Goal: Check status

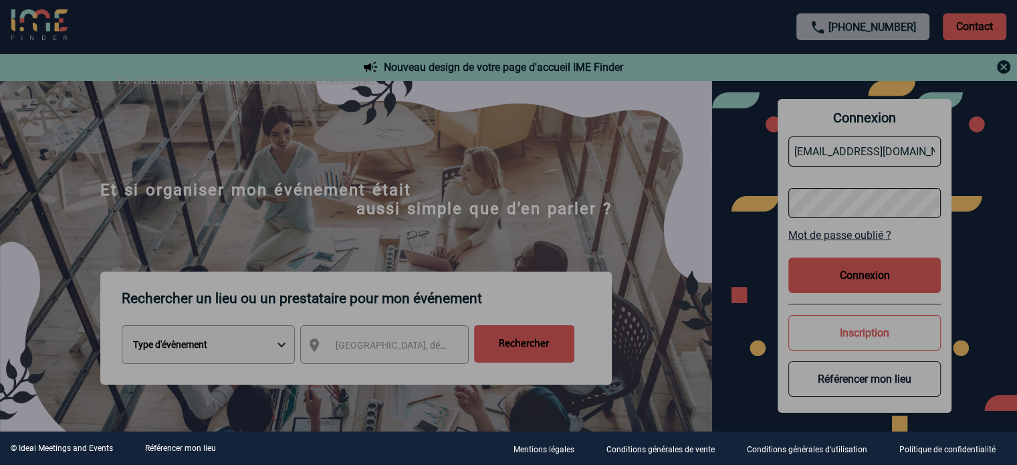
click at [841, 276] on div at bounding box center [508, 232] width 1017 height 465
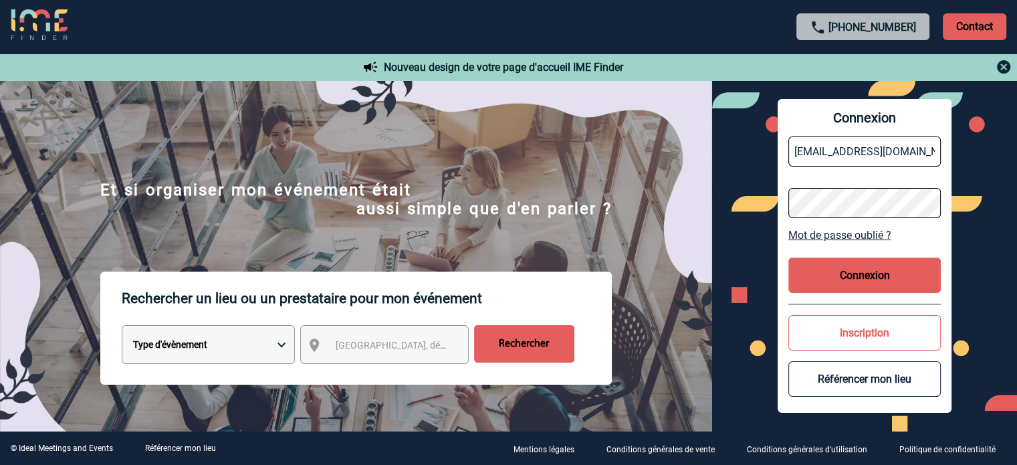
click at [874, 285] on button "Connexion" at bounding box center [864, 274] width 152 height 35
click at [856, 275] on button "Connexion" at bounding box center [864, 274] width 152 height 35
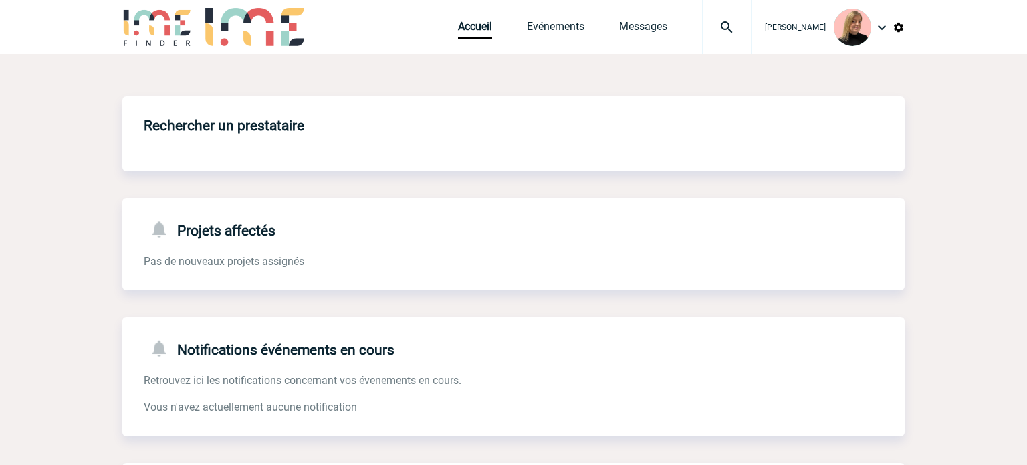
click at [724, 21] on img at bounding box center [726, 27] width 48 height 16
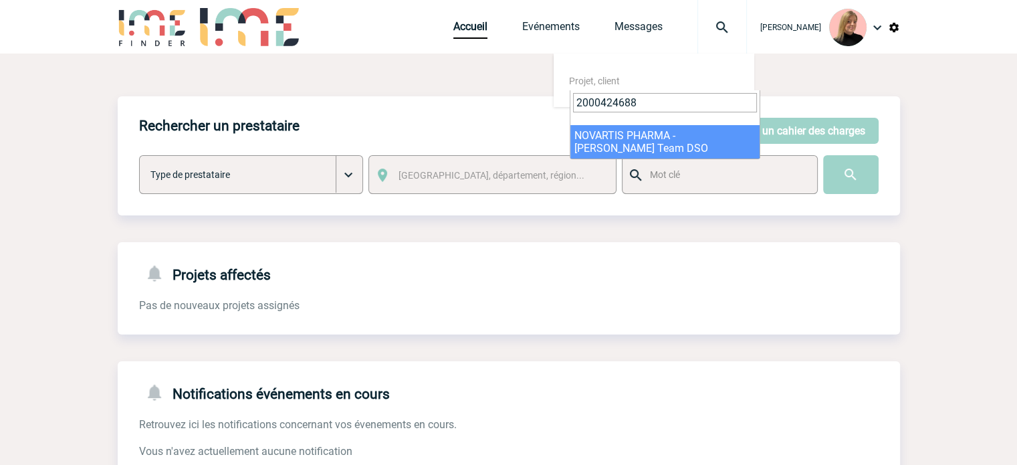
type input "2000424688"
select select "24189"
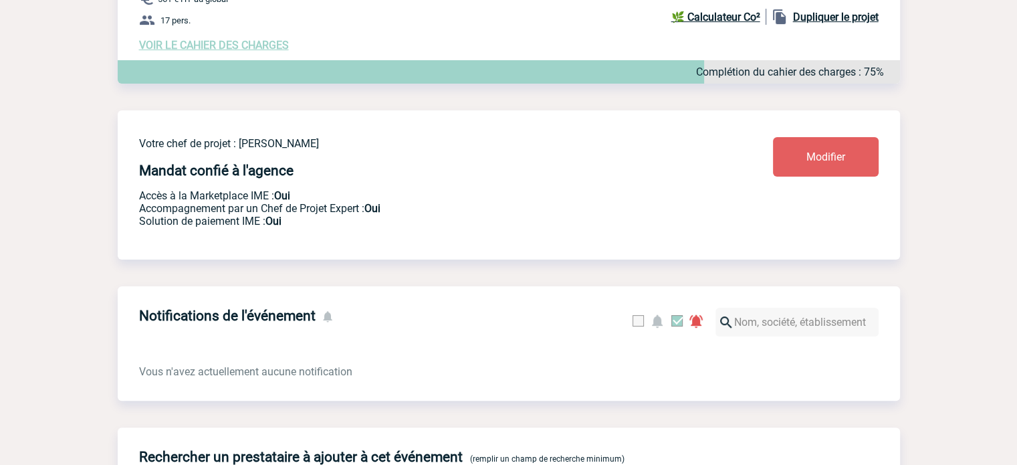
scroll to position [243, 0]
